Goal: Task Accomplishment & Management: Use online tool/utility

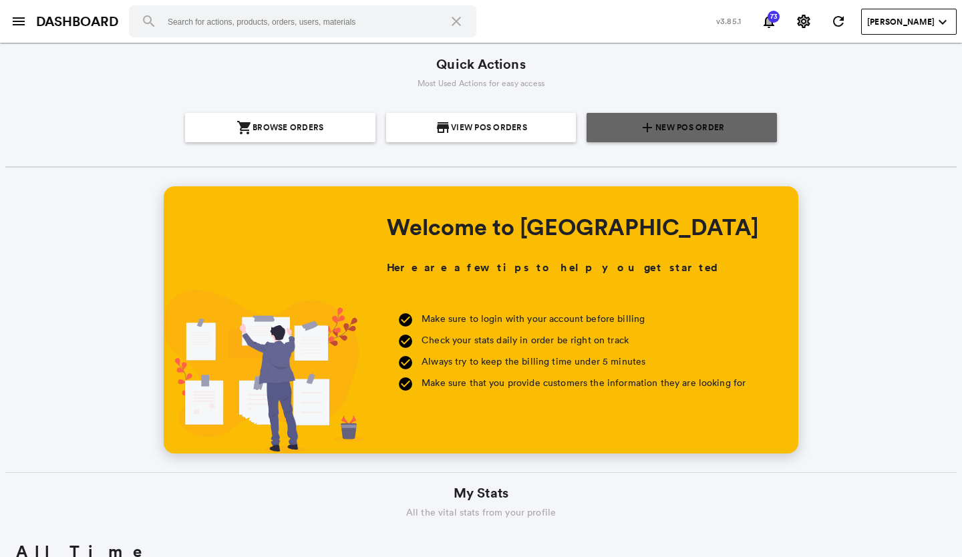
scroll to position [241, 460]
click at [673, 118] on span "New POS Order" at bounding box center [690, 127] width 69 height 29
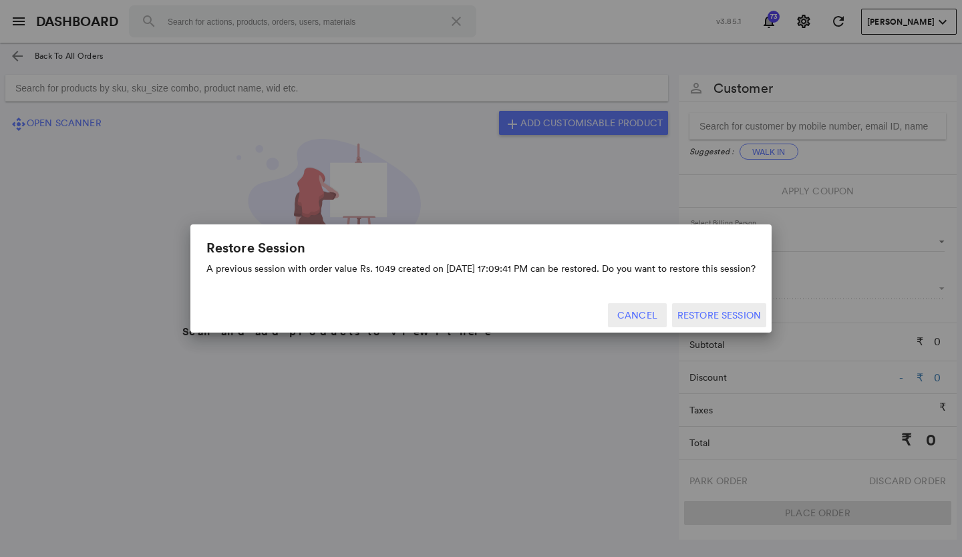
click at [637, 312] on button "Cancel" at bounding box center [637, 315] width 59 height 24
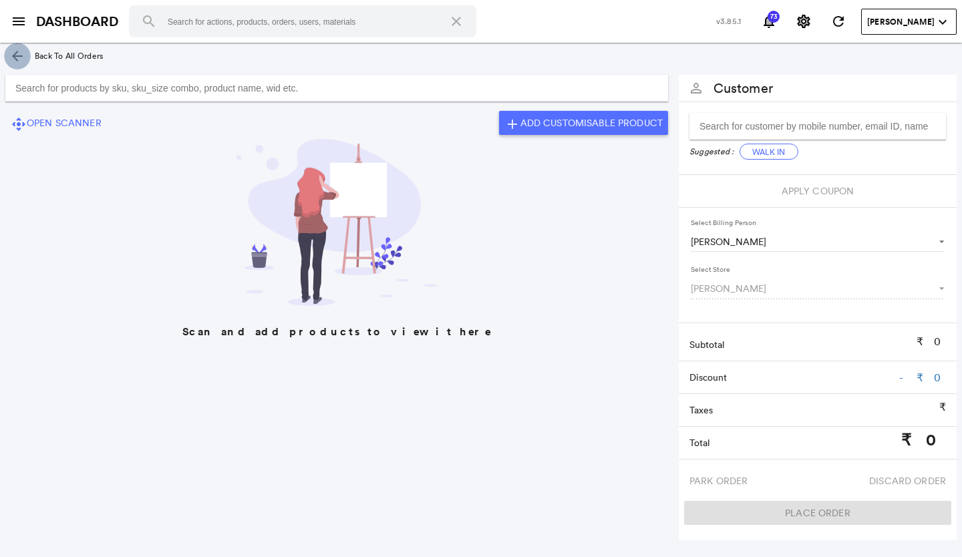
click at [13, 49] on md-icon "arrow_back" at bounding box center [17, 56] width 16 height 16
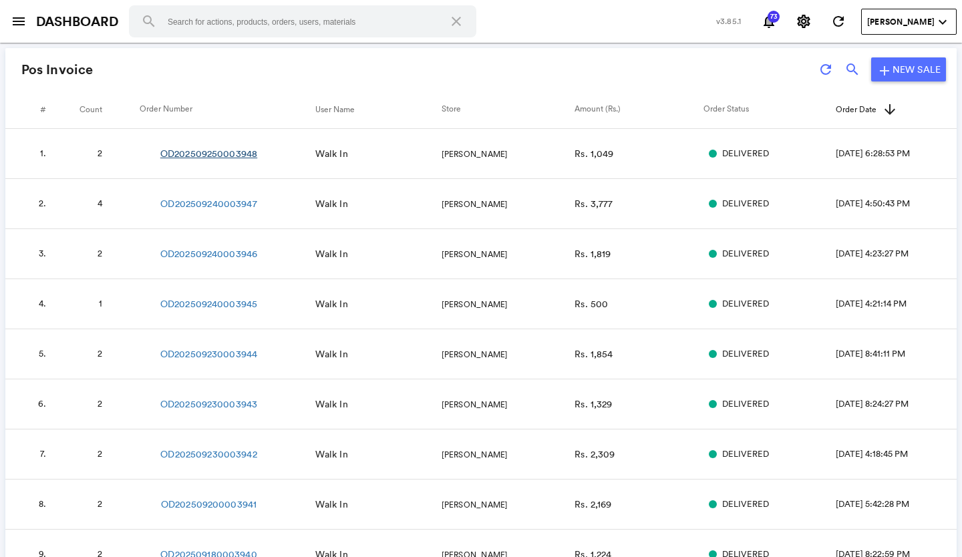
click at [243, 152] on link "OD202509250003948" at bounding box center [208, 153] width 97 height 13
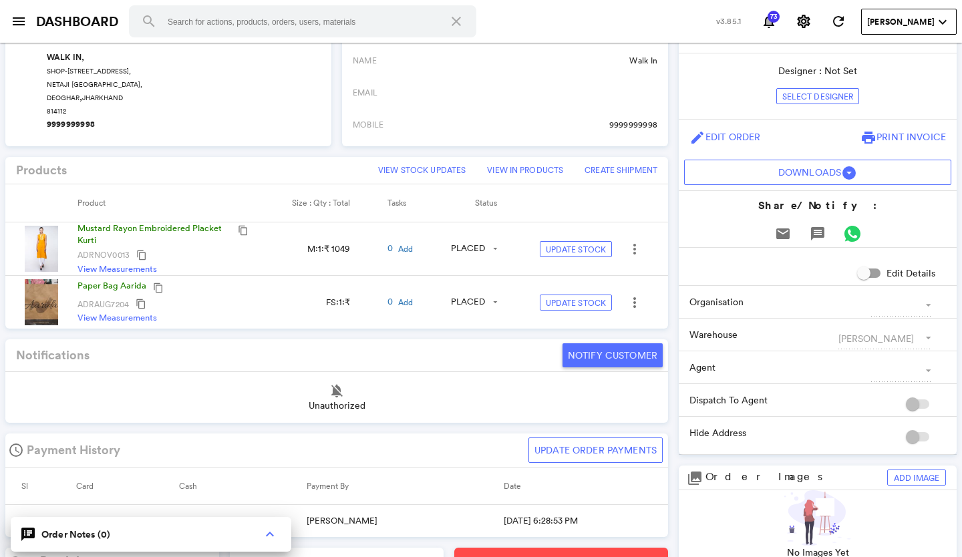
scroll to position [334, 0]
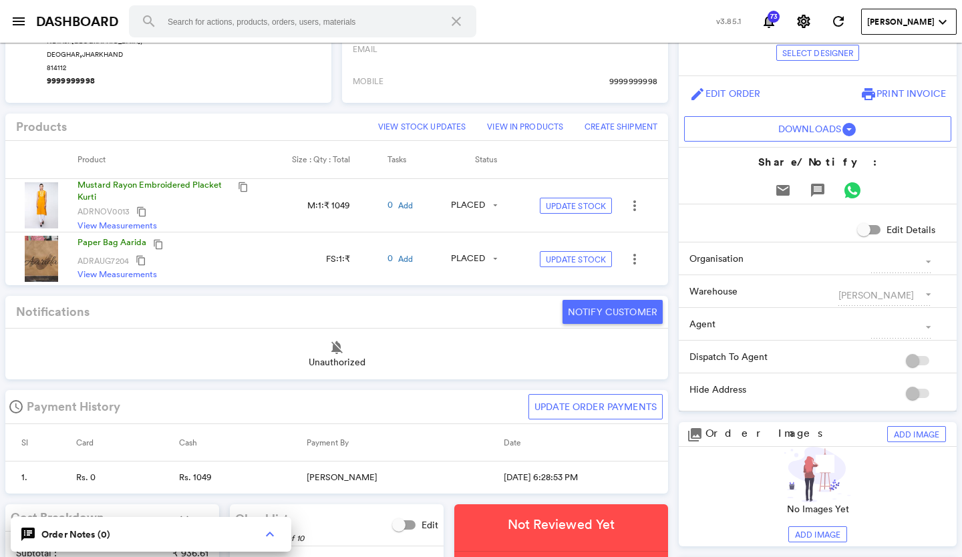
click at [41, 207] on img at bounding box center [41, 204] width 33 height 45
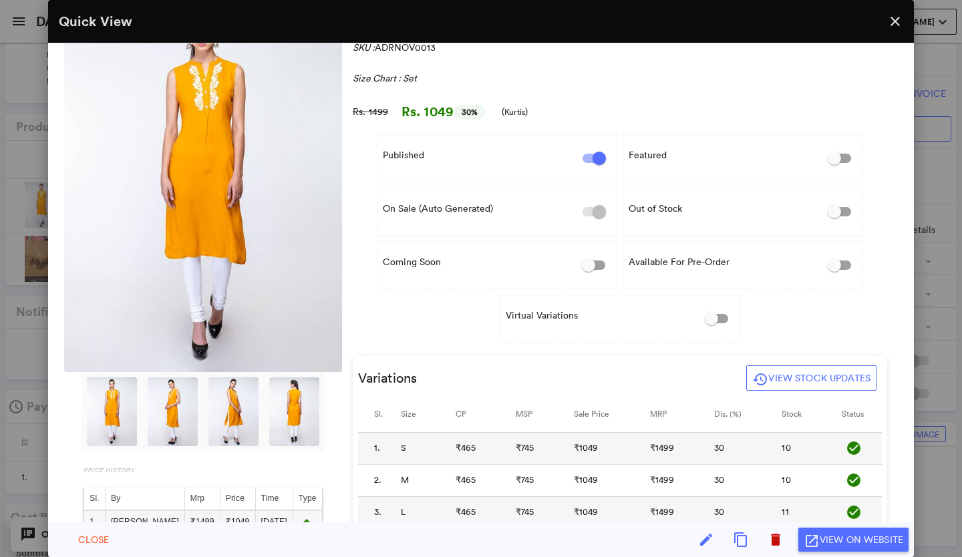
scroll to position [0, 0]
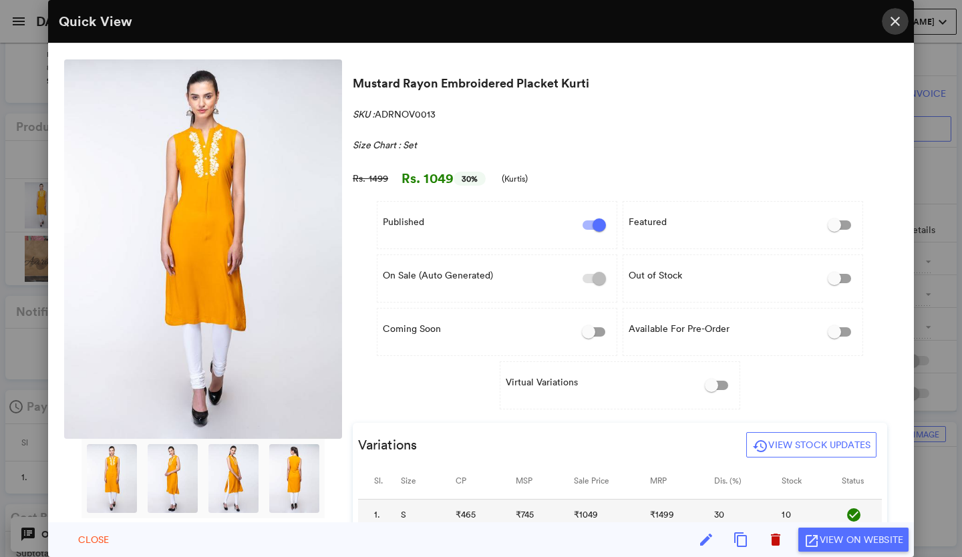
click at [894, 16] on md-icon "close" at bounding box center [896, 21] width 16 height 16
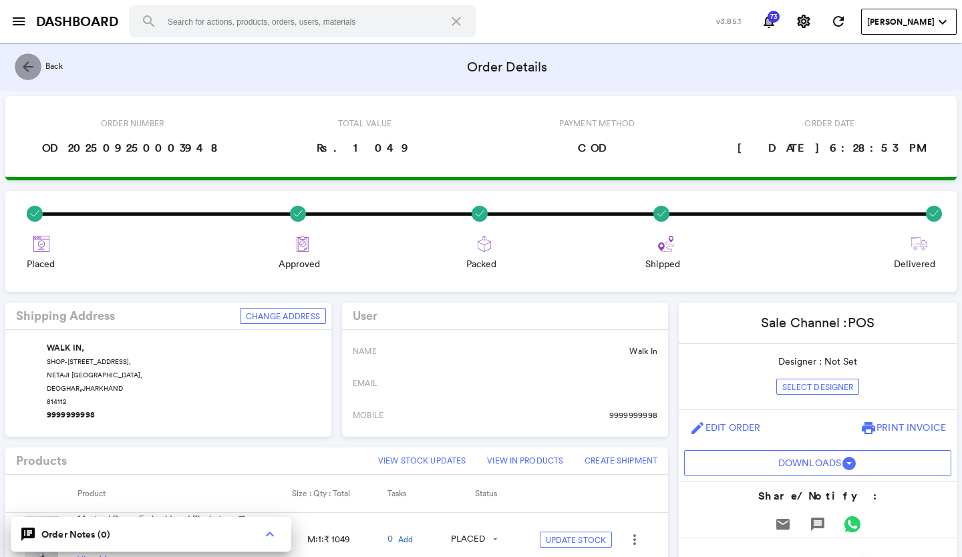
click at [27, 64] on md-icon "arrow_back" at bounding box center [28, 67] width 16 height 16
